Goal: Information Seeking & Learning: Learn about a topic

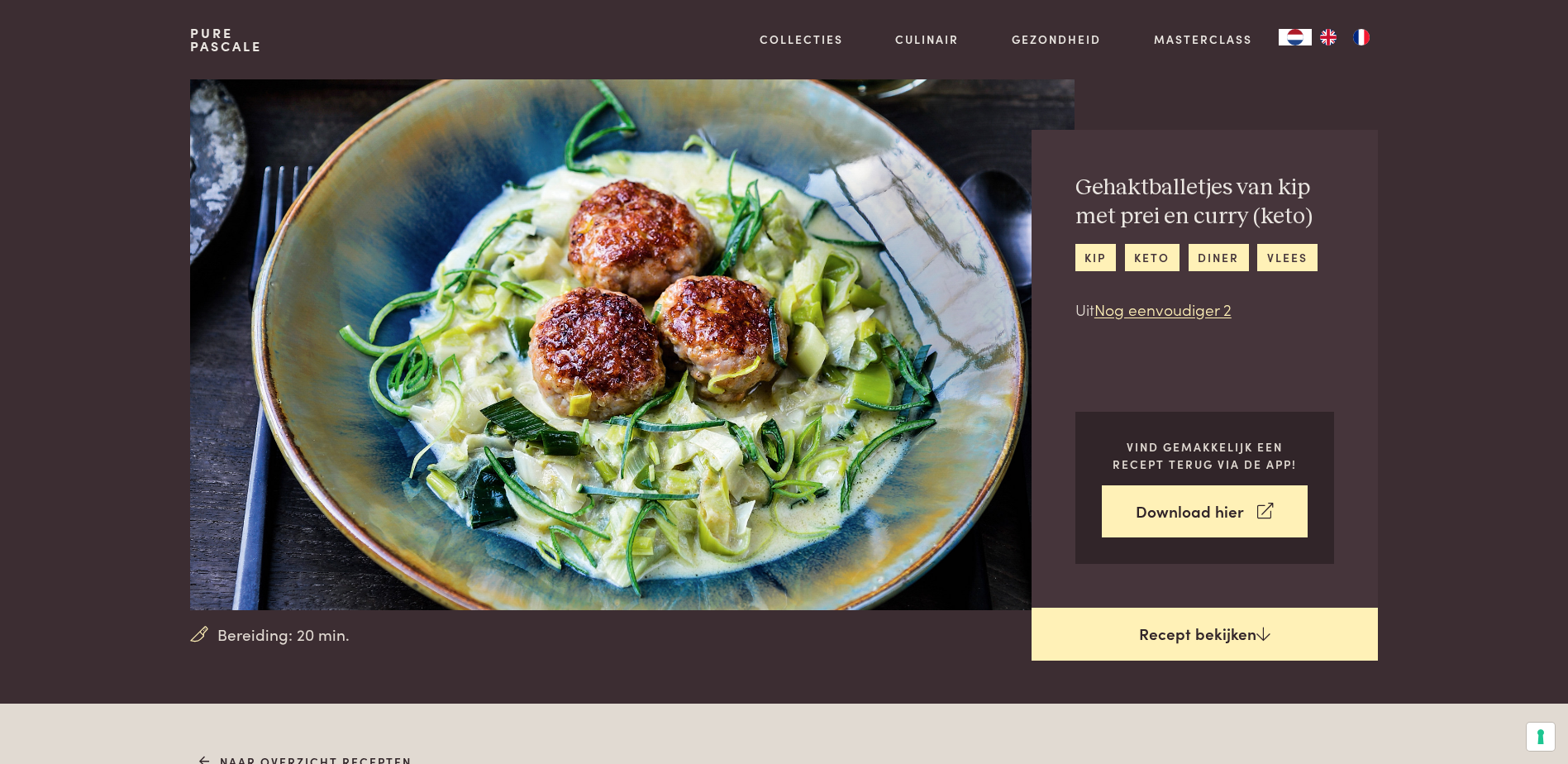
click at [1218, 643] on link "Recept bekijken" at bounding box center [1205, 634] width 346 height 53
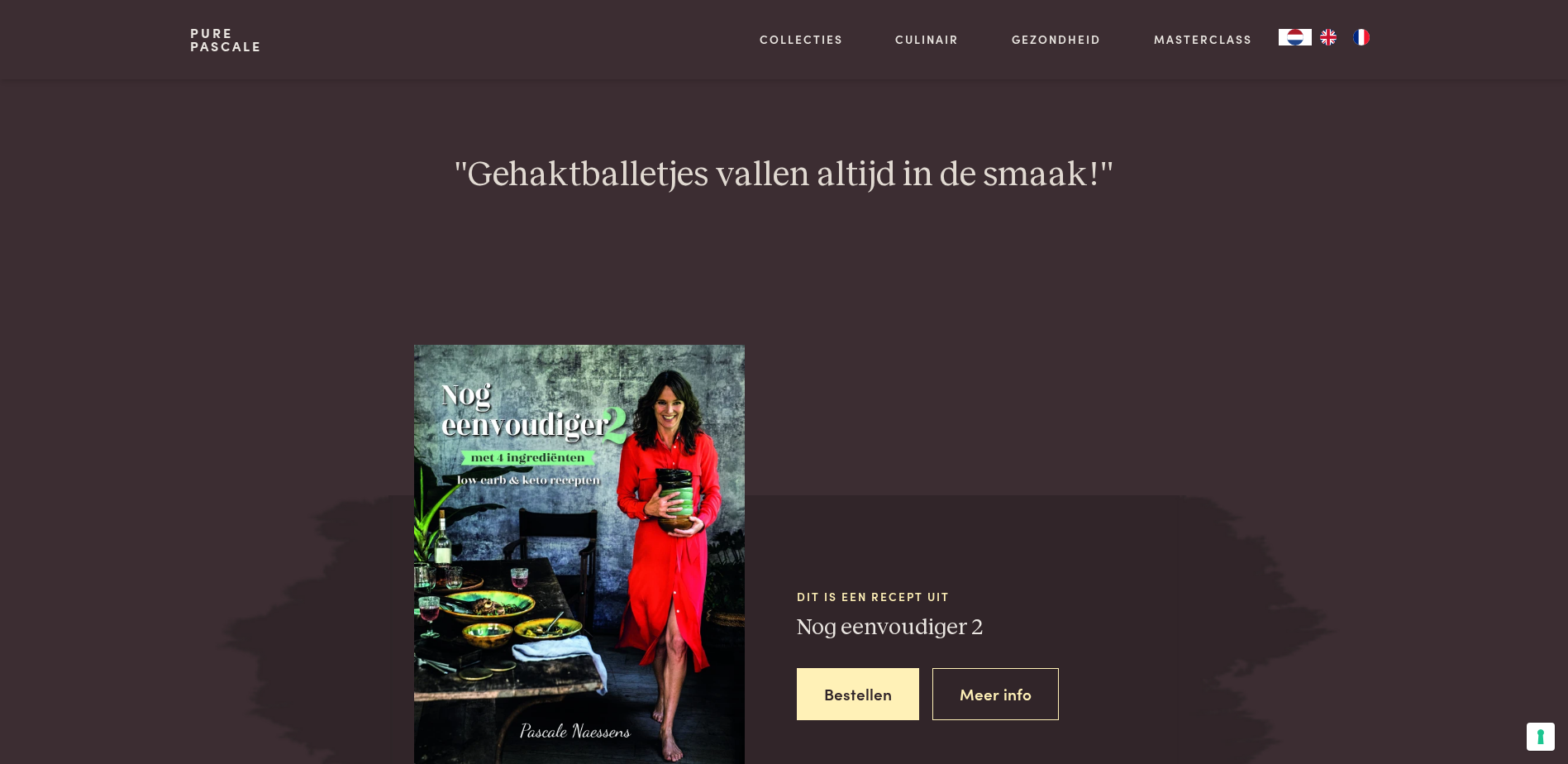
scroll to position [1559, 0]
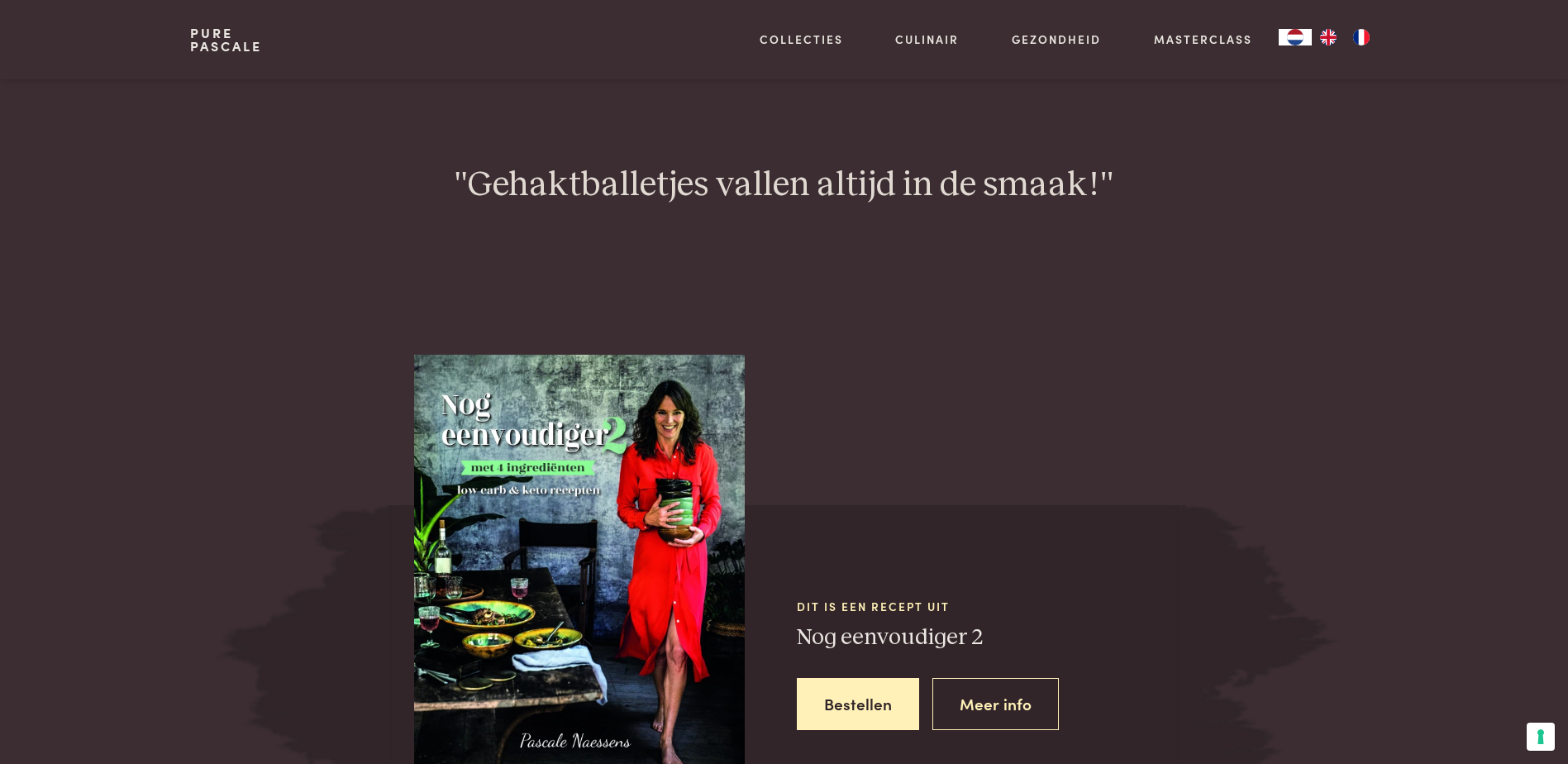
click at [620, 567] on img at bounding box center [580, 575] width 331 height 441
drag, startPoint x: 390, startPoint y: 494, endPoint x: 423, endPoint y: 455, distance: 51.1
click at [397, 486] on picture at bounding box center [580, 575] width 382 height 441
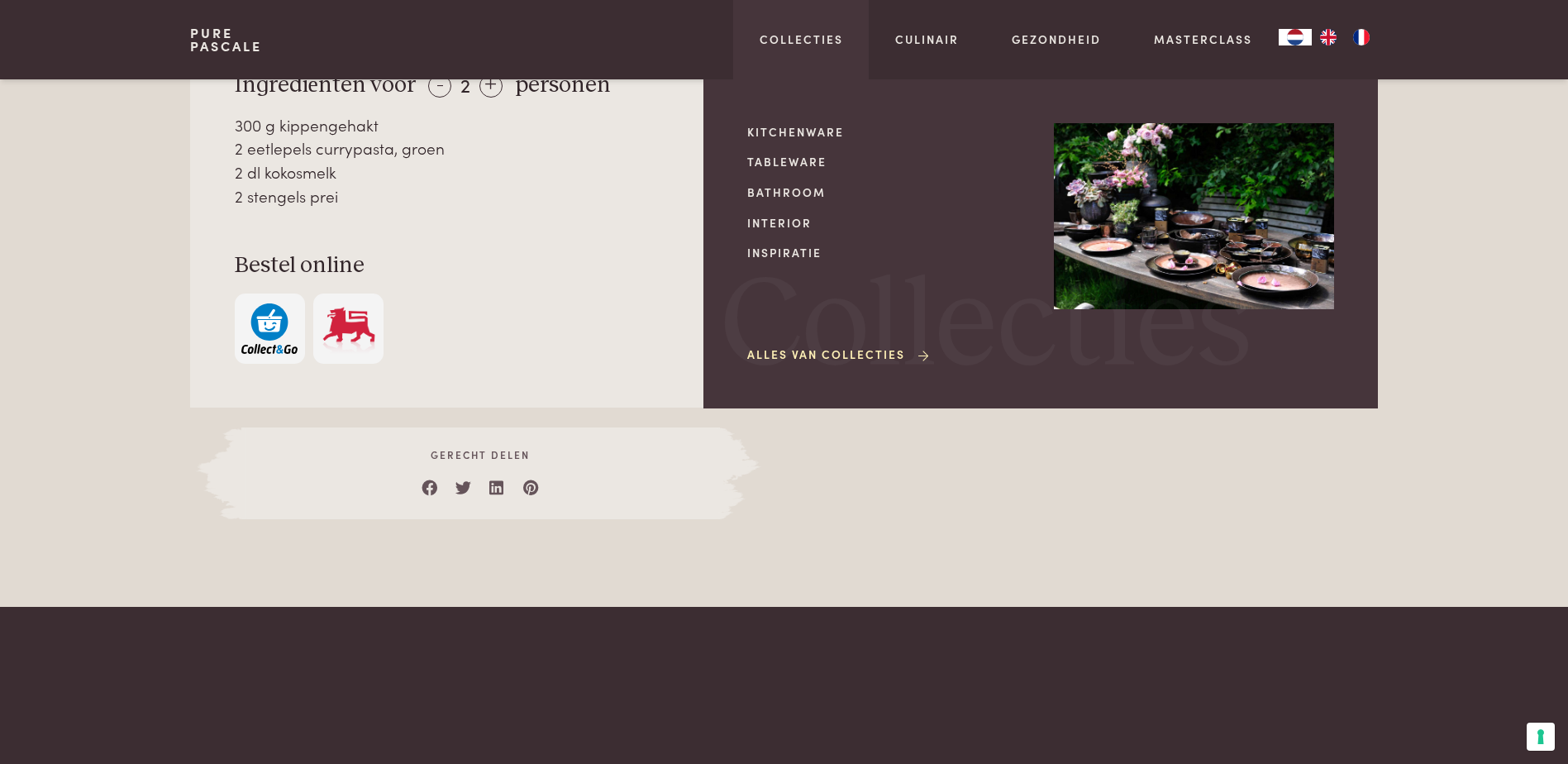
scroll to position [401, 0]
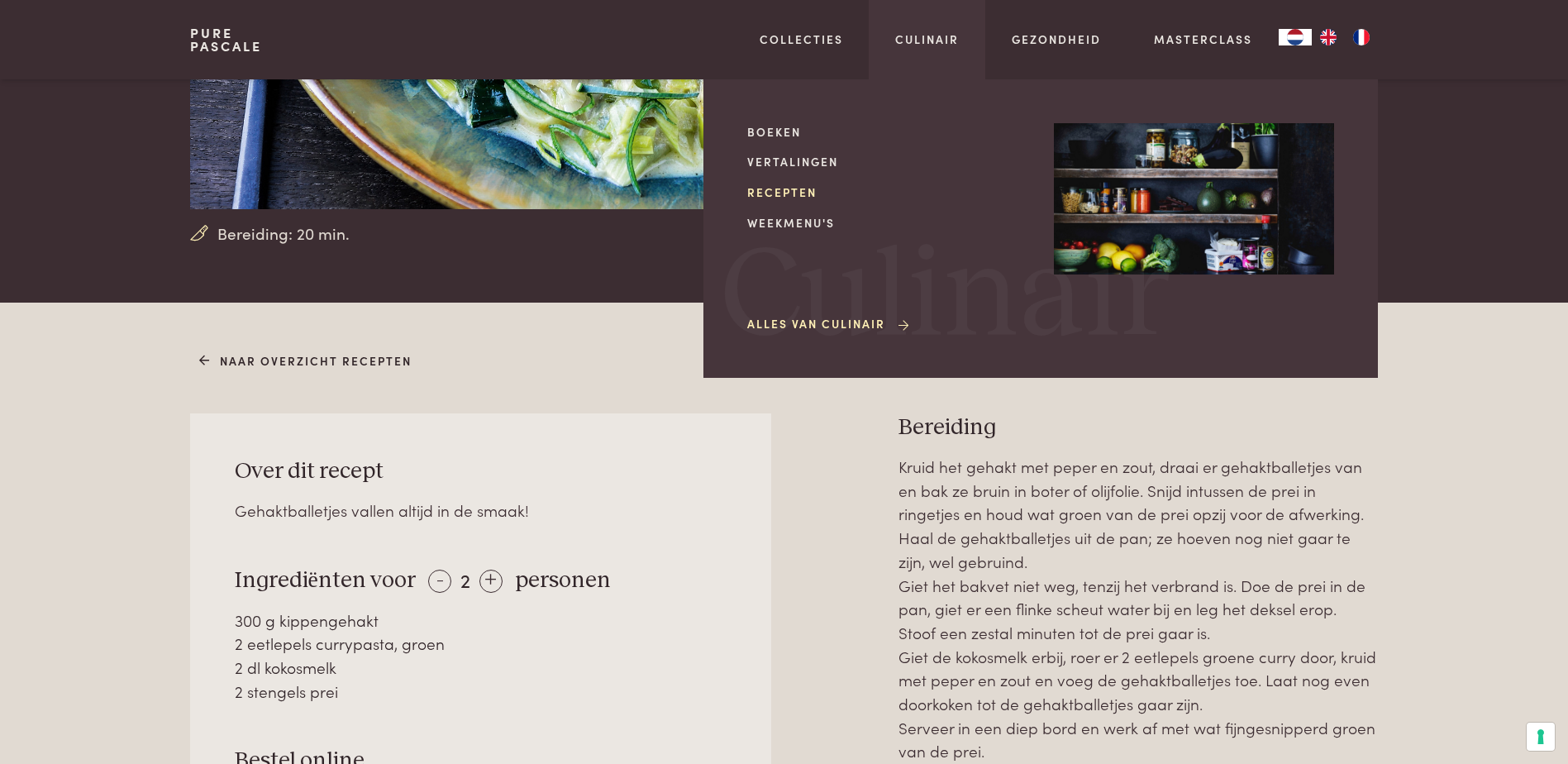
click at [797, 190] on link "Recepten" at bounding box center [887, 192] width 280 height 17
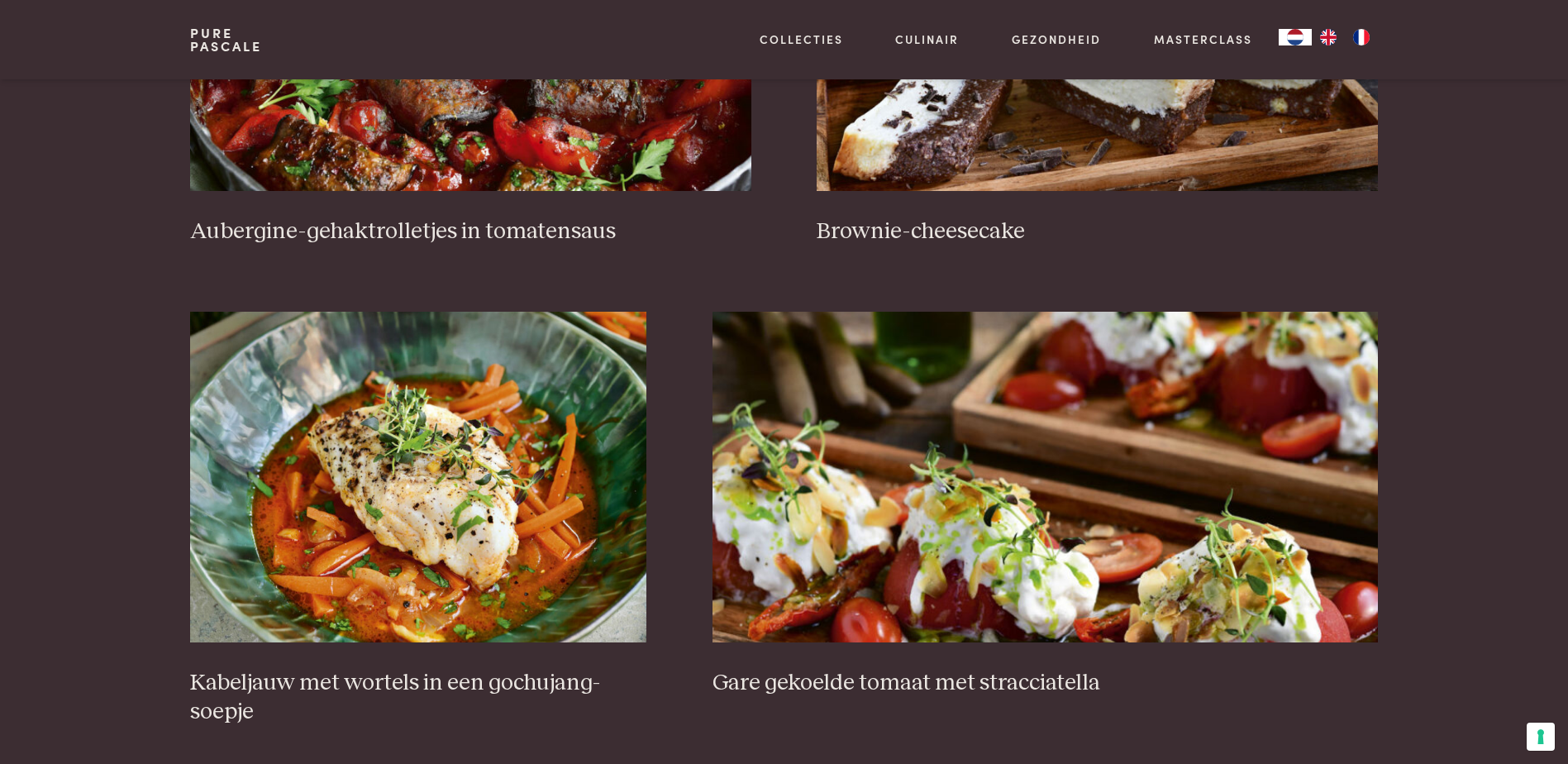
scroll to position [865, 0]
